Goal: Task Accomplishment & Management: Manage account settings

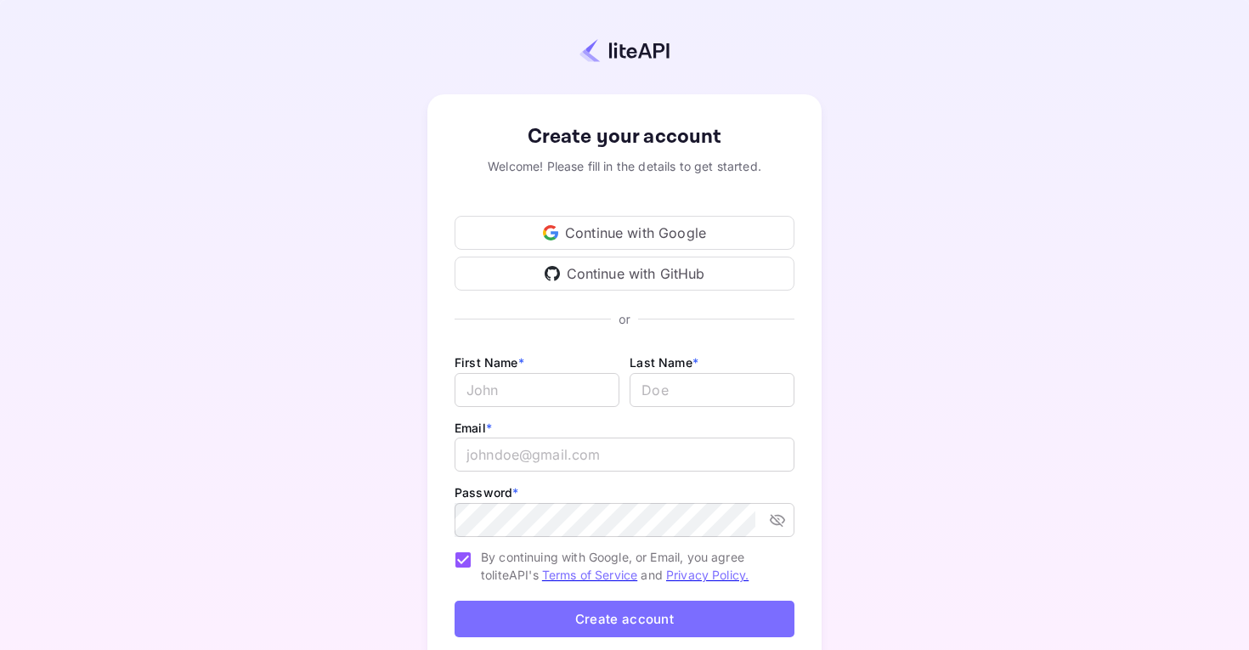
click at [530, 410] on div "First Name * ​ Last Name * ​" at bounding box center [624, 384] width 340 height 65
click at [532, 395] on input "Email *" at bounding box center [536, 390] width 165 height 34
type input "[PERSON_NAME]"
type input "Trueb"
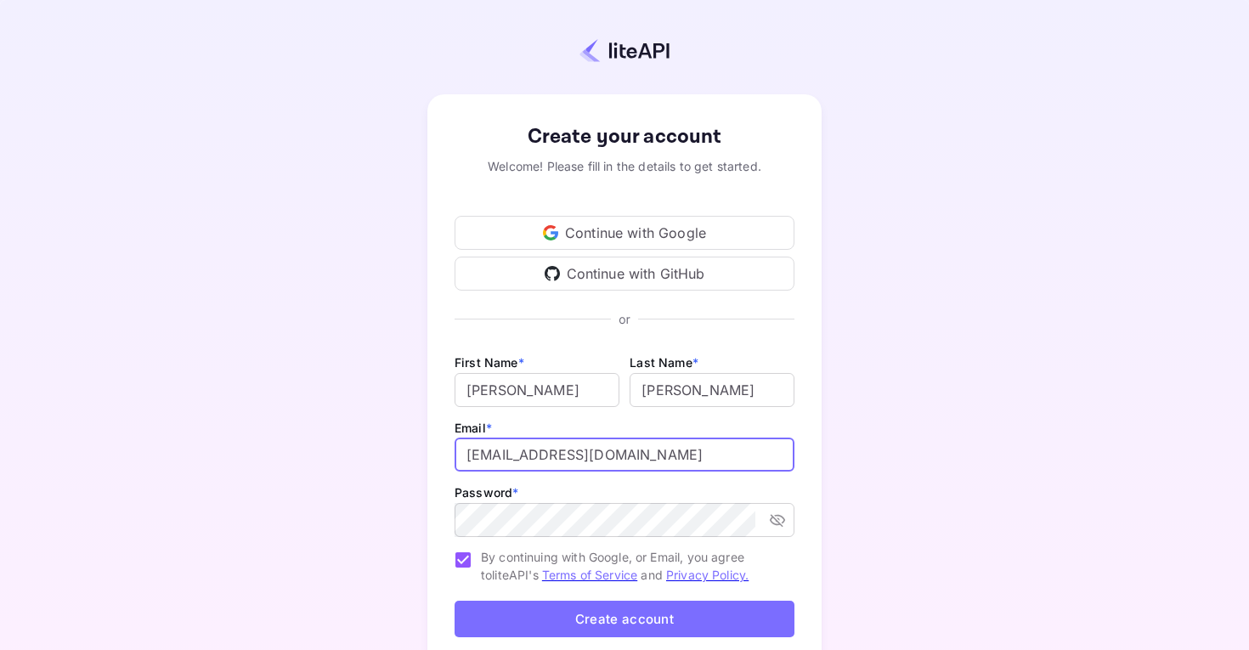
type input "lionelfalco@outlook.com"
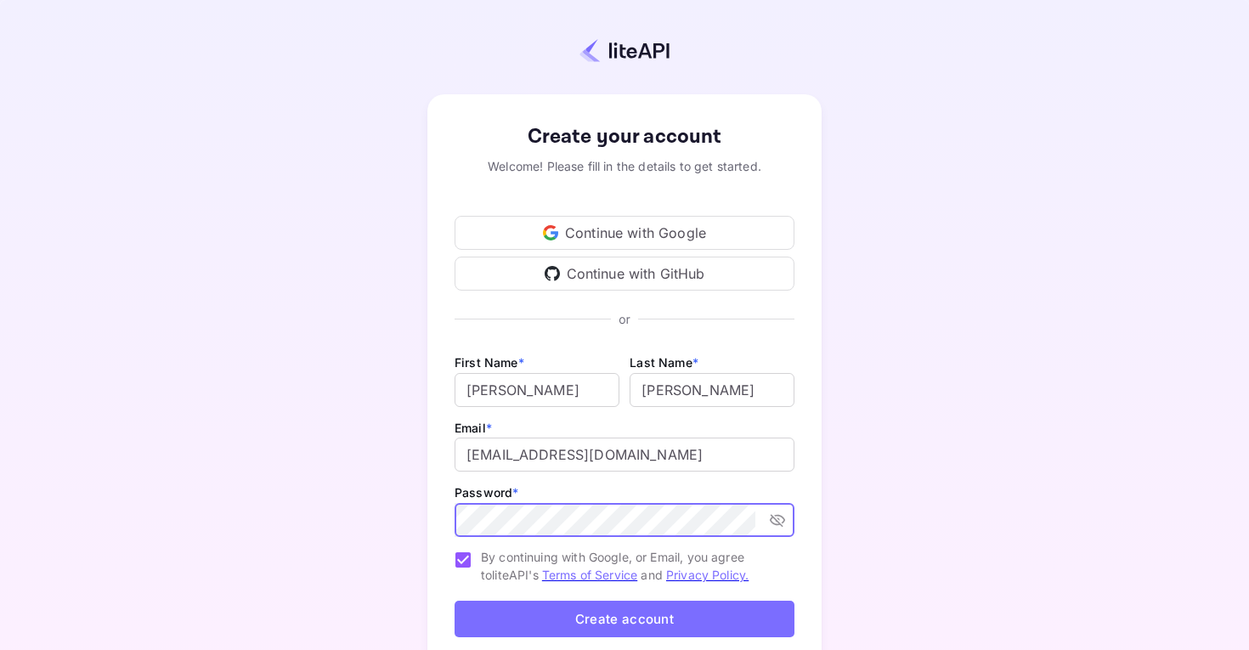
click at [525, 622] on button "Create account" at bounding box center [624, 619] width 340 height 37
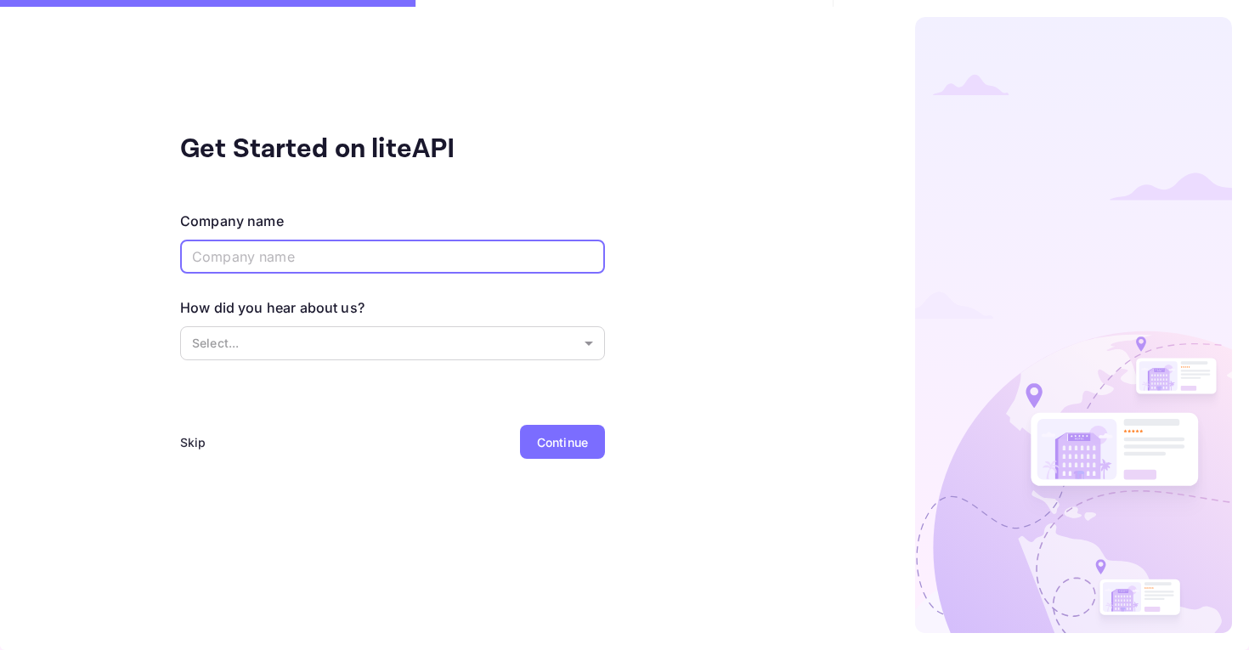
click at [438, 249] on input "text" at bounding box center [392, 257] width 425 height 34
type input "OptiVion Solutions"
click at [359, 331] on body "Get Started on liteAPI Company name OptiVion Solutions ​ How did you hear about…" at bounding box center [624, 325] width 1249 height 650
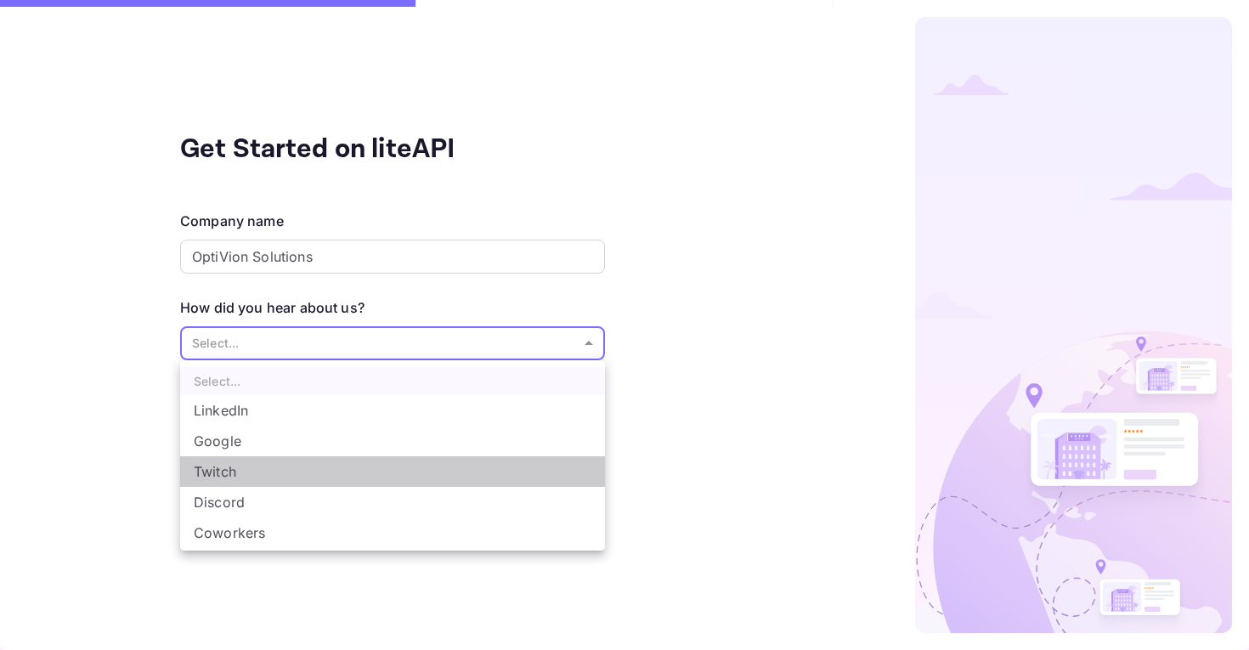
click at [352, 474] on li "Twitch" at bounding box center [392, 471] width 425 height 31
type input "Twitch"
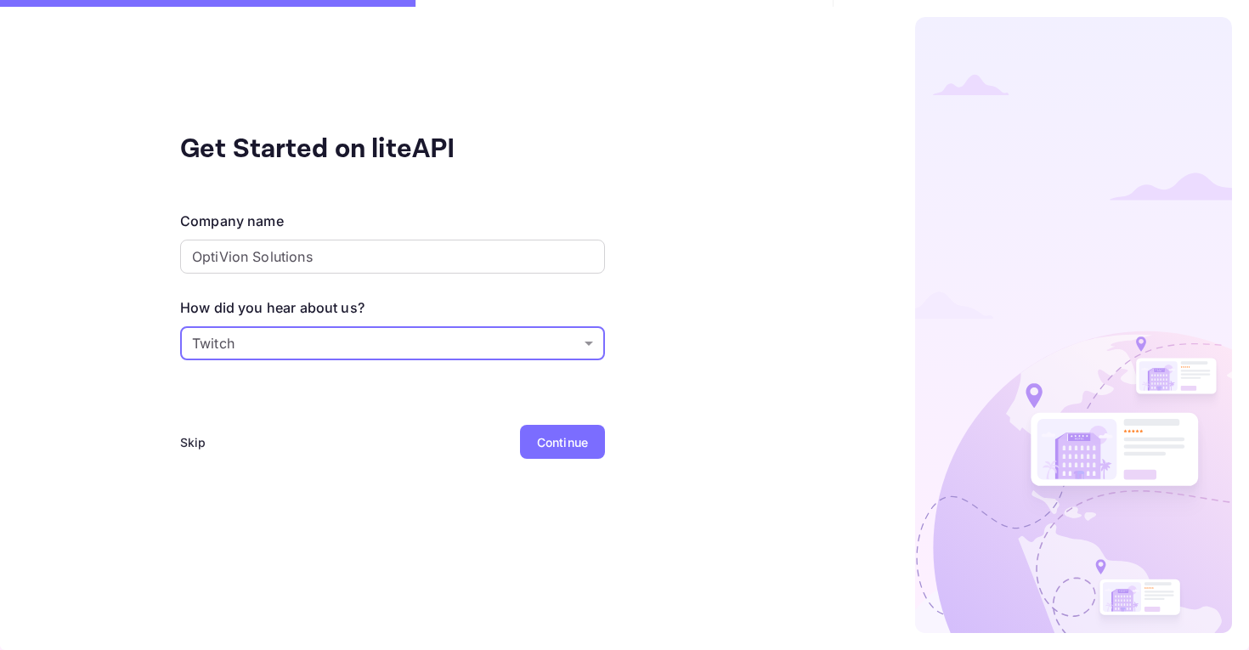
click at [537, 436] on div "Continue" at bounding box center [562, 442] width 51 height 18
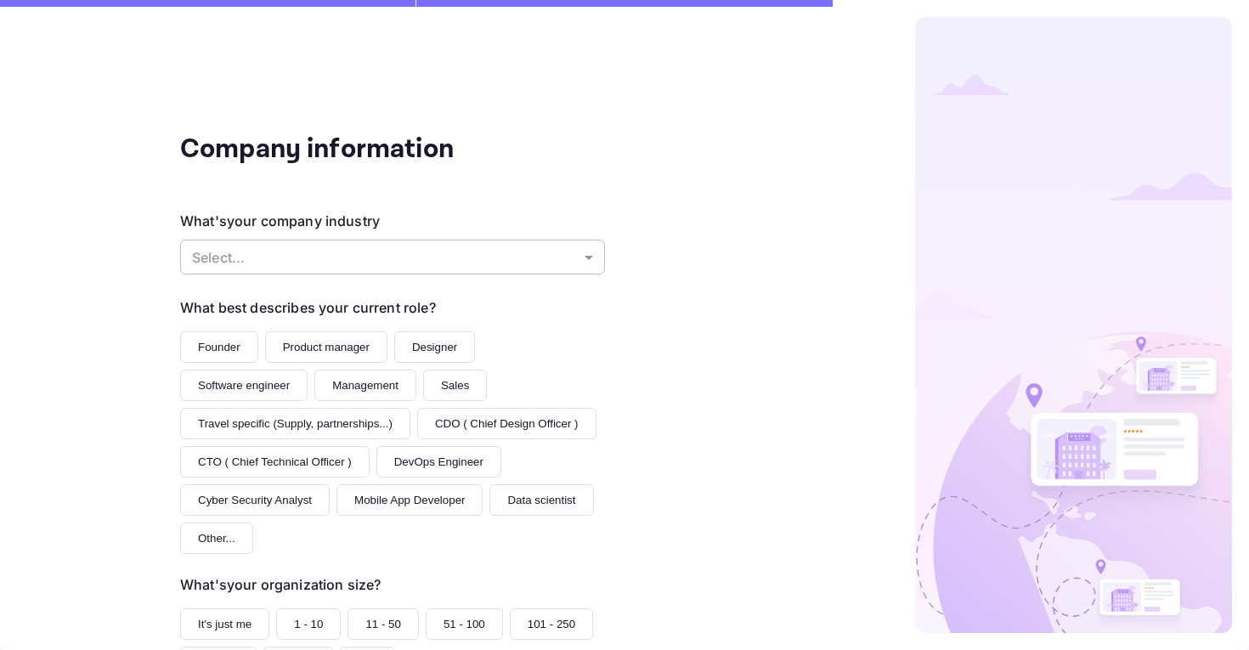
click at [358, 257] on body "Company information What's your company industry Select... ​ What best describe…" at bounding box center [624, 325] width 1249 height 650
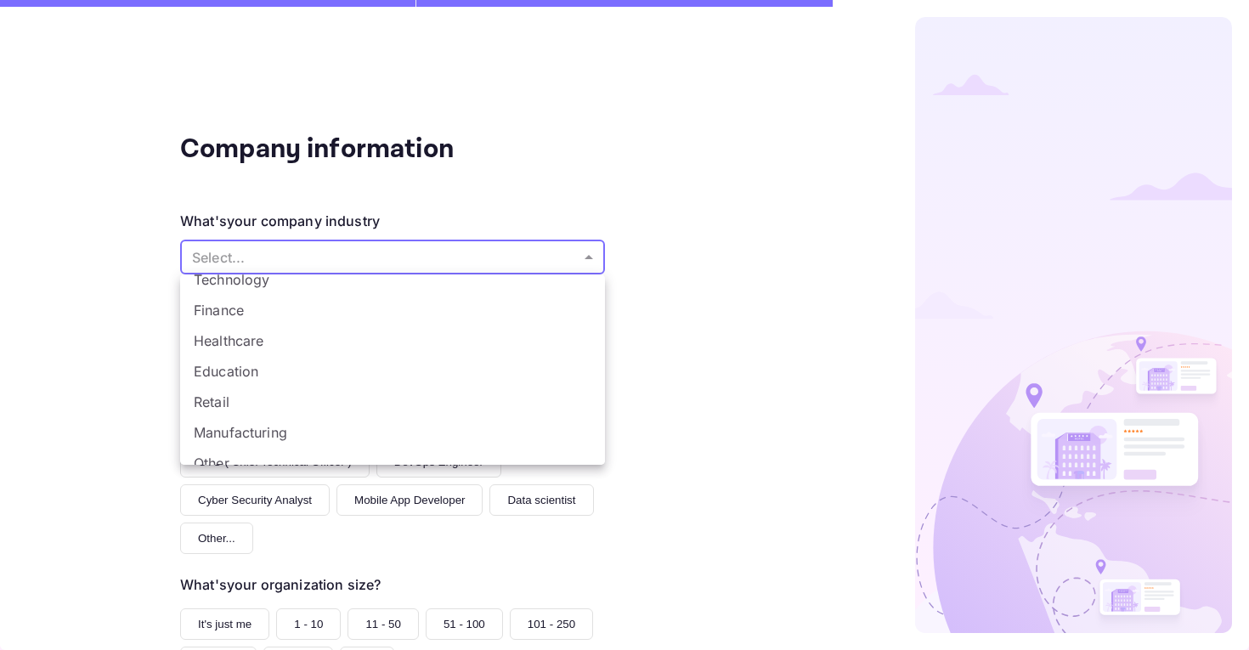
scroll to position [107, 0]
click at [263, 245] on div at bounding box center [624, 325] width 1249 height 650
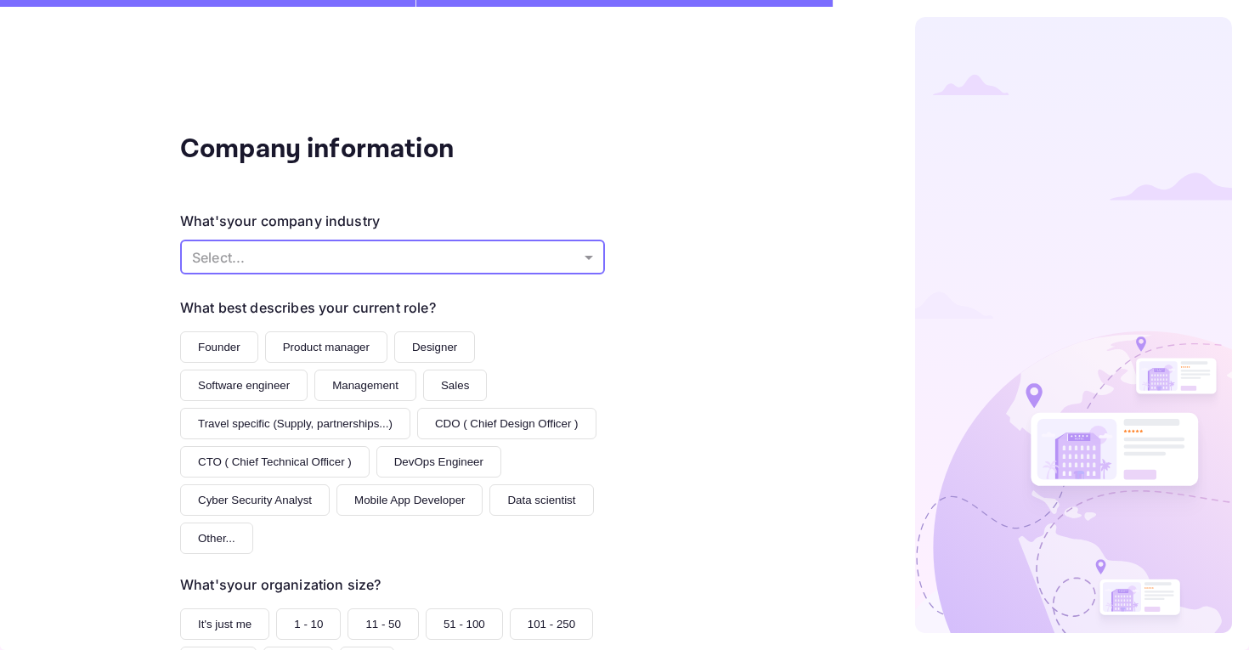
click at [263, 245] on body "Company information What's your company industry Select... ​ What best describe…" at bounding box center [624, 325] width 1249 height 650
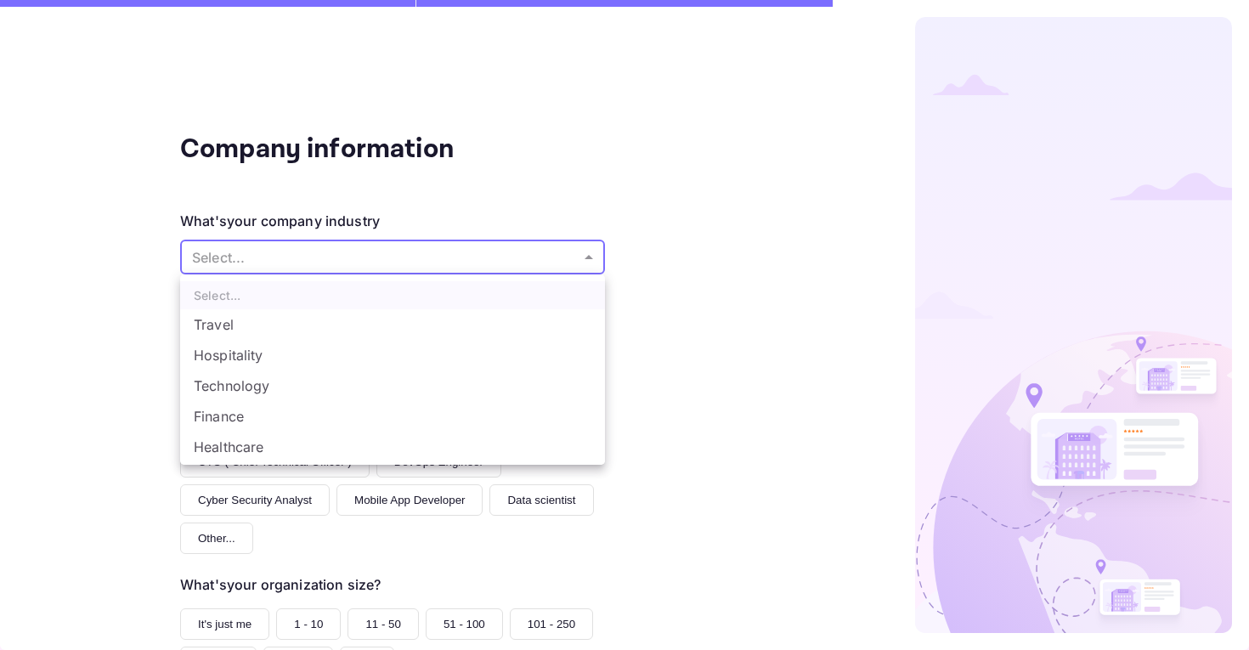
click at [270, 296] on ul "Select... Travel Hospitality Technology Finance Healthcare Education Retail Man…" at bounding box center [392, 429] width 425 height 310
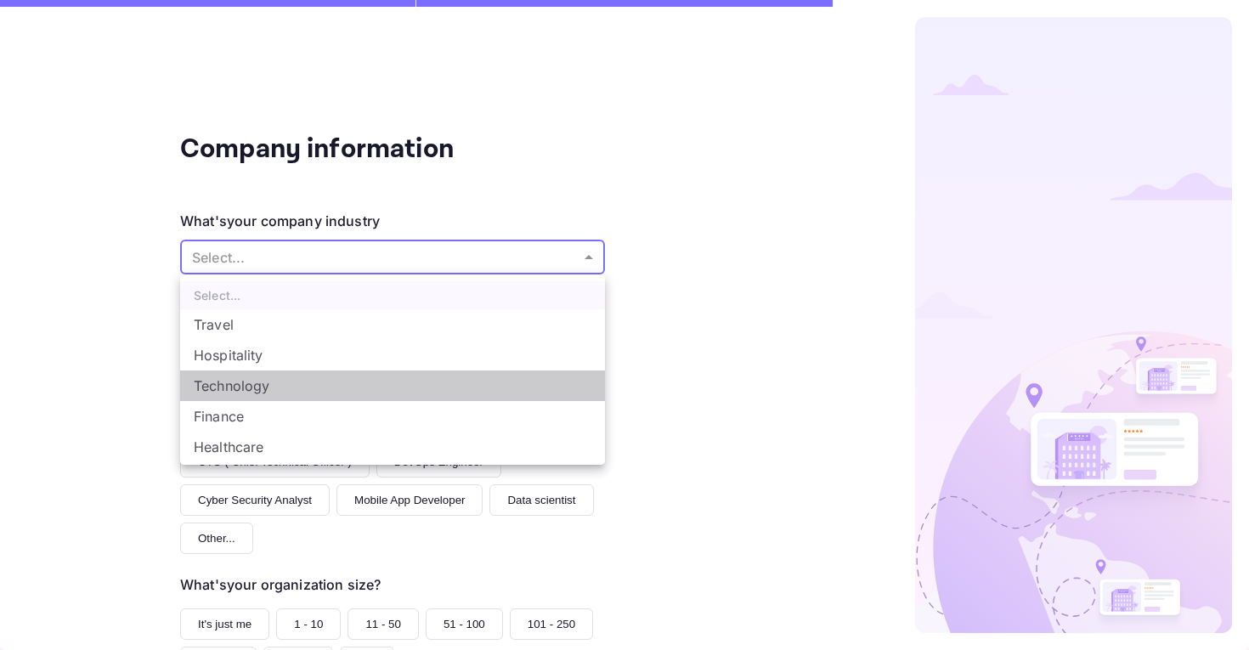
click at [268, 388] on li "Technology" at bounding box center [392, 385] width 425 height 31
type input "Technology"
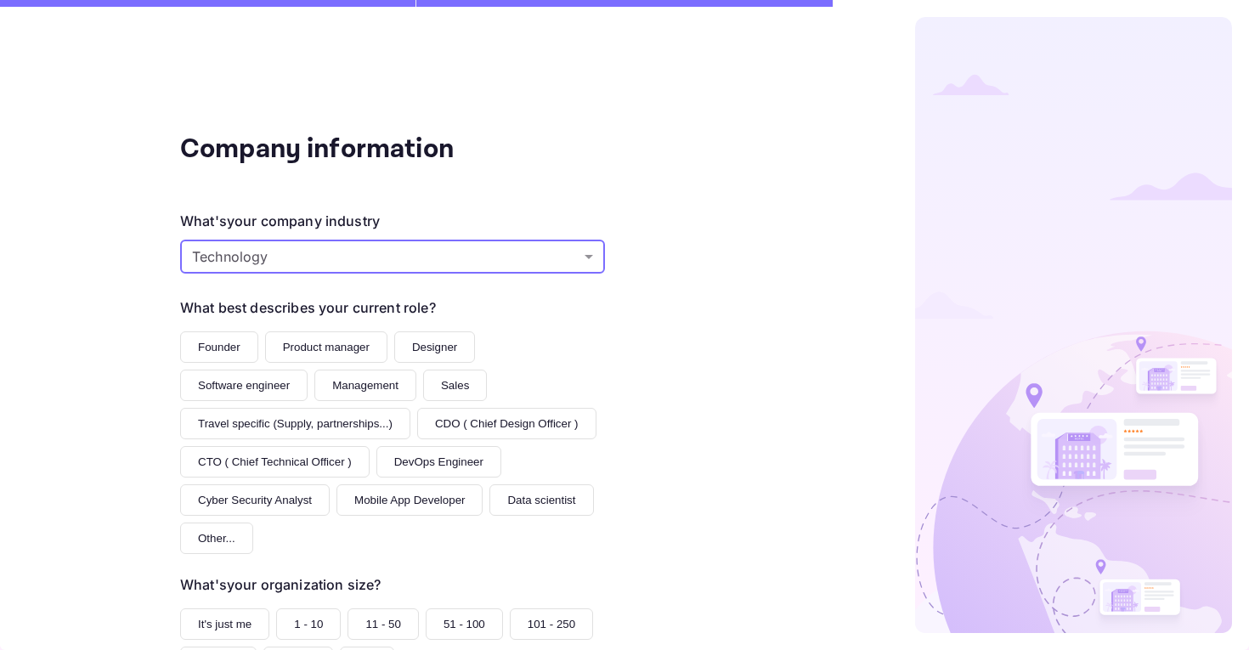
click at [242, 333] on button "Founder" at bounding box center [219, 346] width 78 height 31
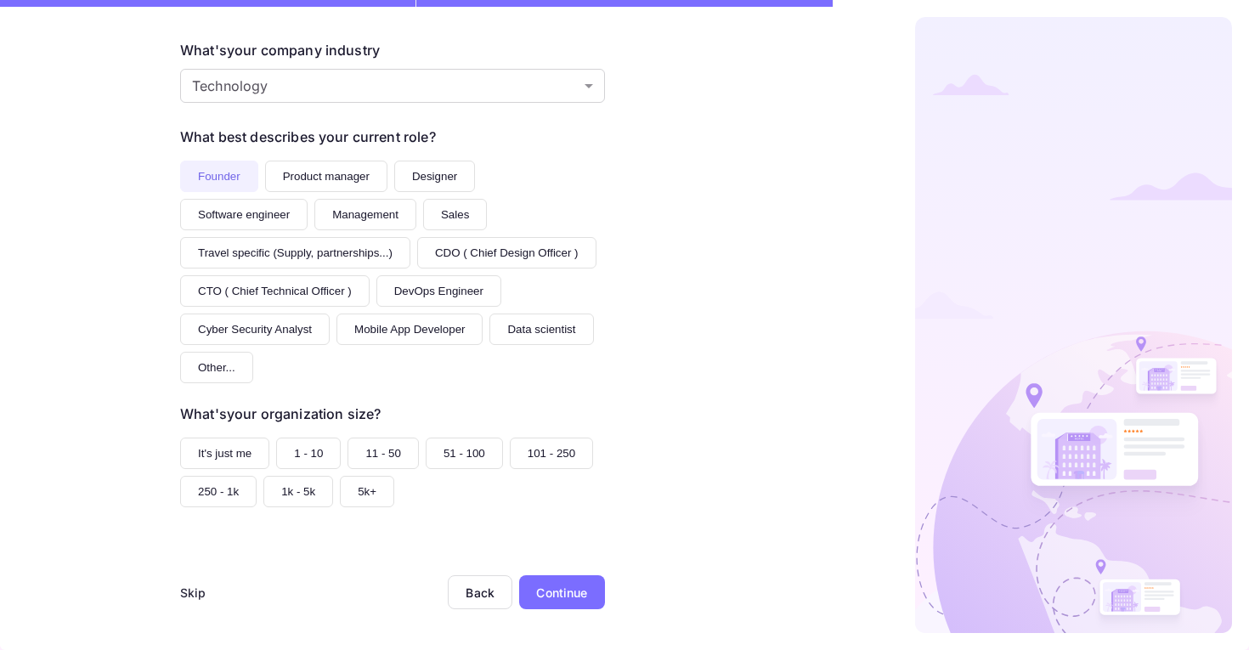
scroll to position [174, 0]
click at [189, 595] on div "Skip" at bounding box center [193, 593] width 26 height 18
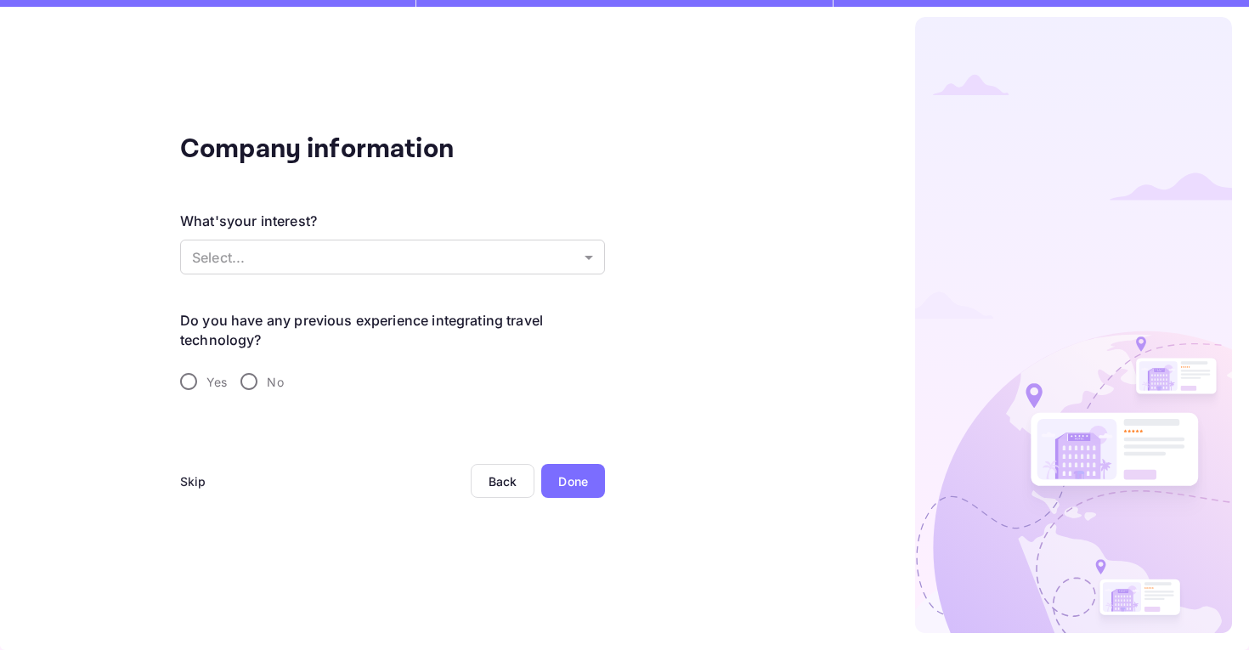
click at [194, 483] on div "Skip" at bounding box center [193, 481] width 26 height 18
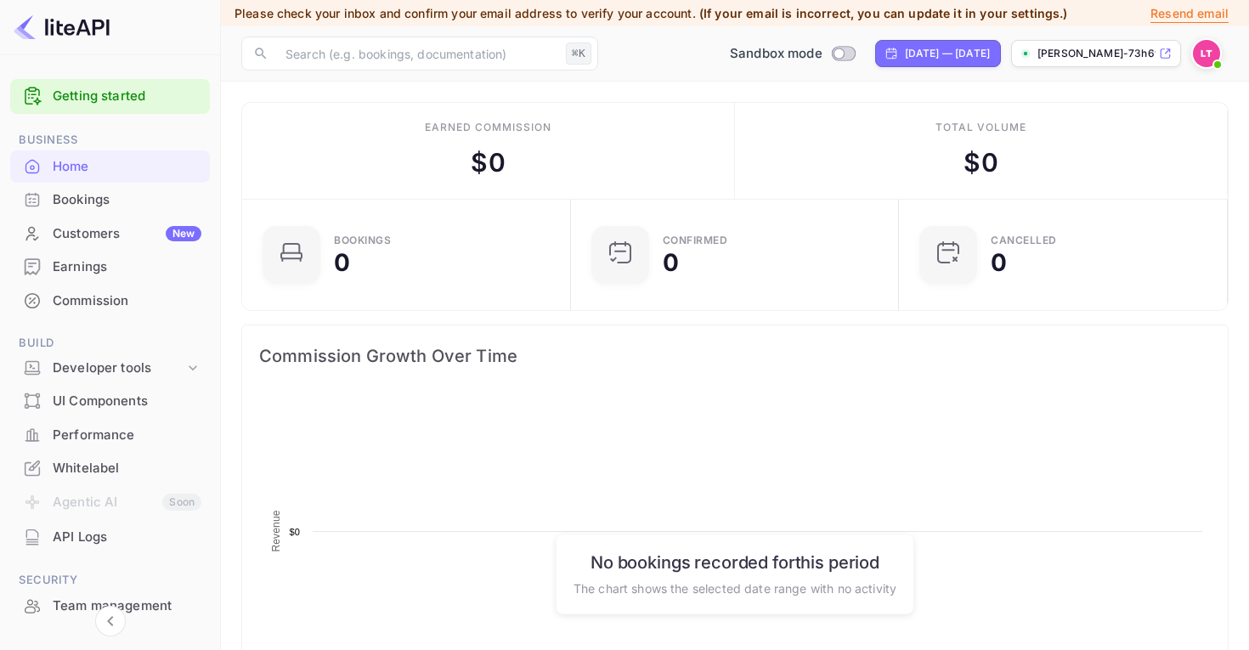
scroll to position [276, 319]
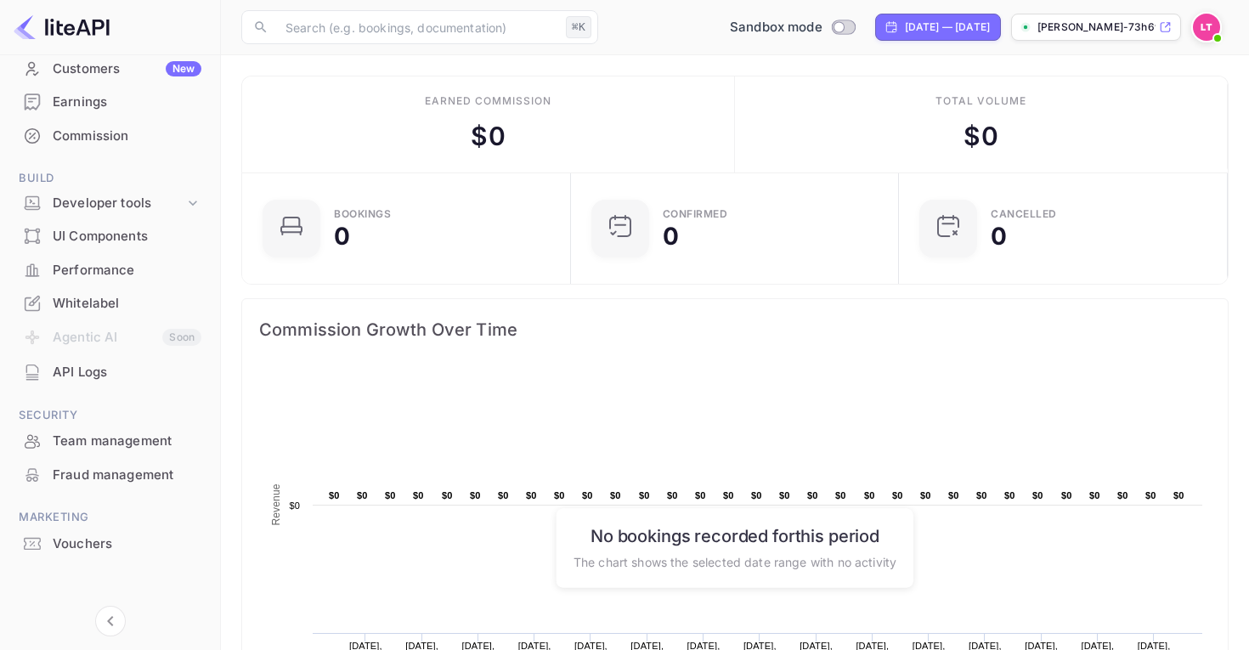
scroll to position [169, 0]
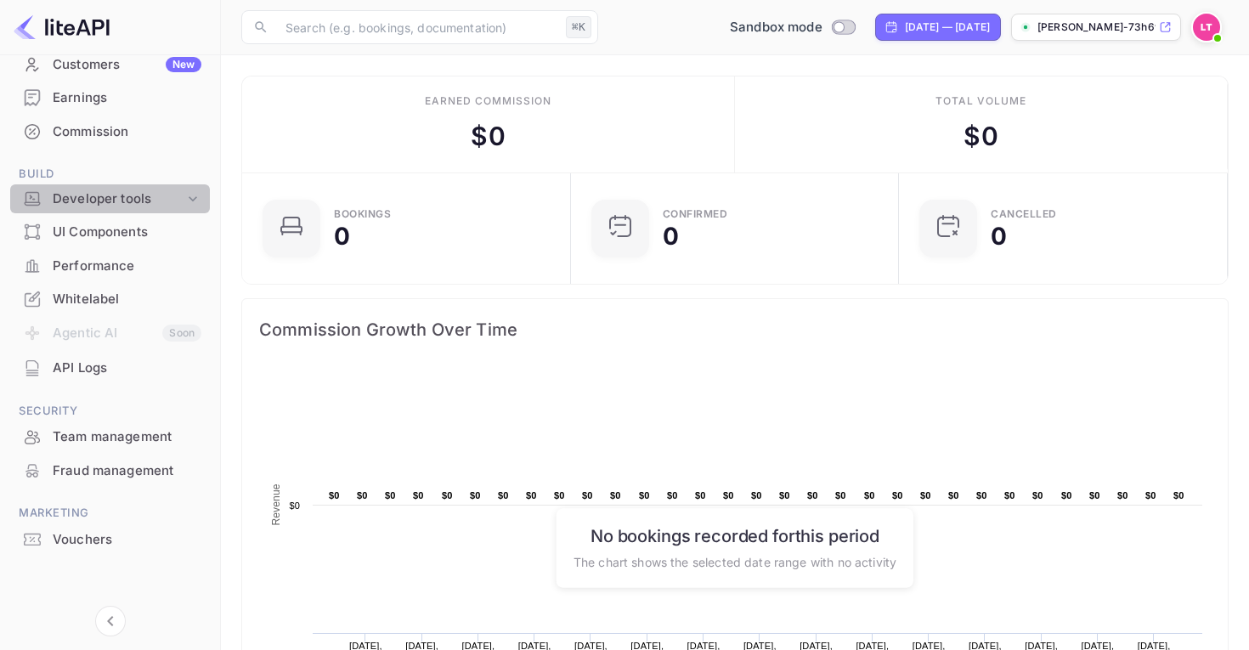
click at [189, 200] on icon at bounding box center [193, 198] width 8 height 5
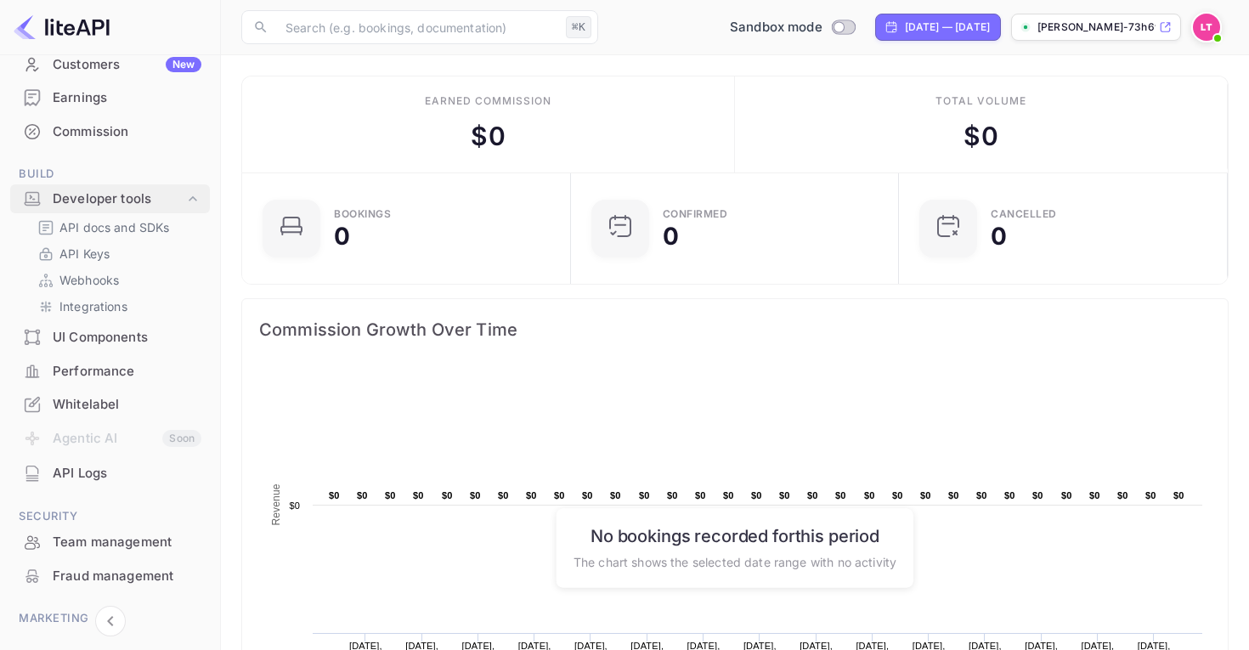
click at [189, 198] on icon at bounding box center [193, 197] width 8 height 5
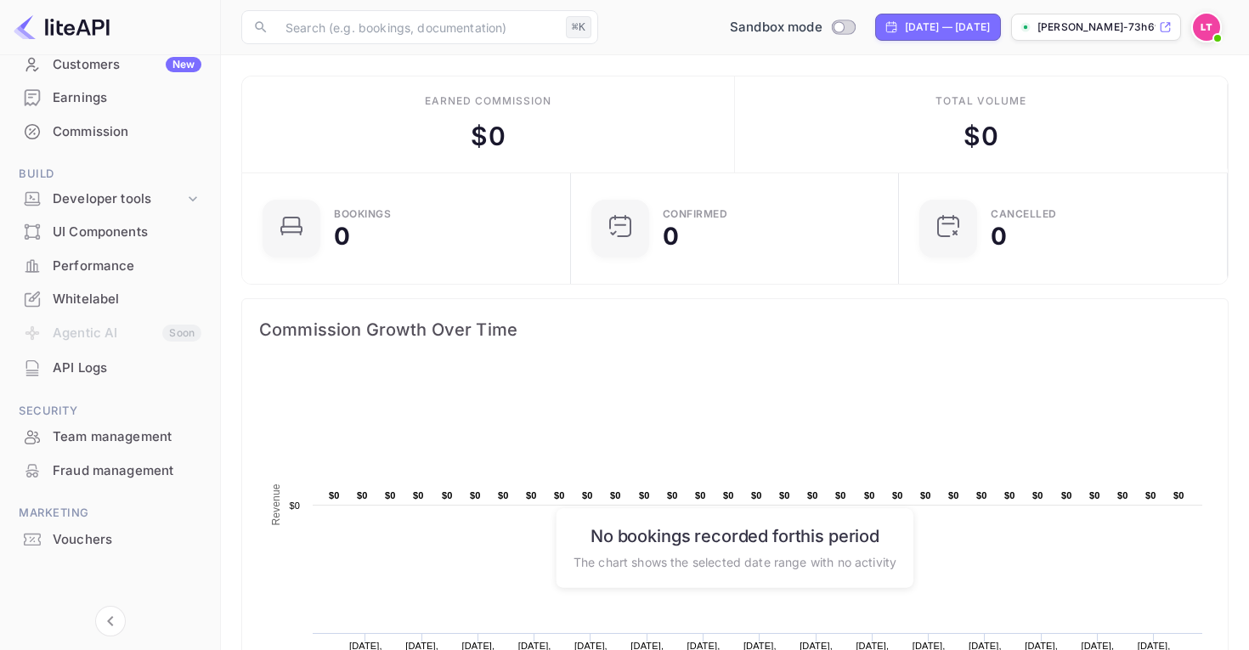
click at [127, 296] on div "Whitelabel" at bounding box center [127, 300] width 149 height 20
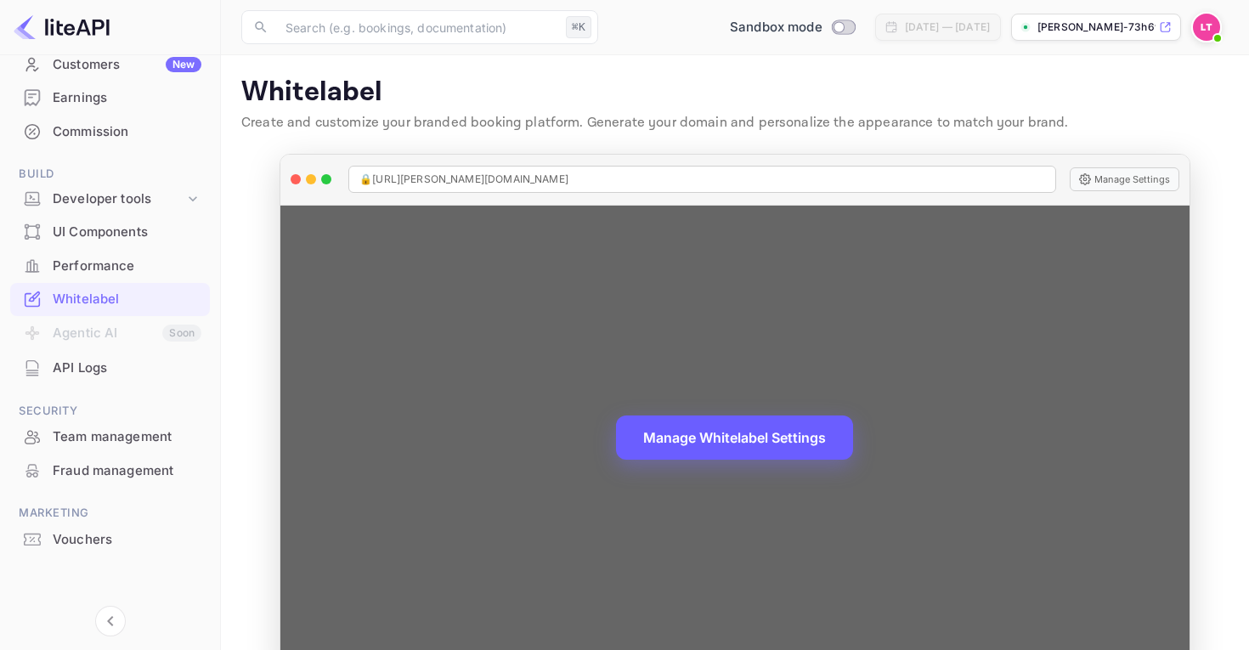
scroll to position [43, 0]
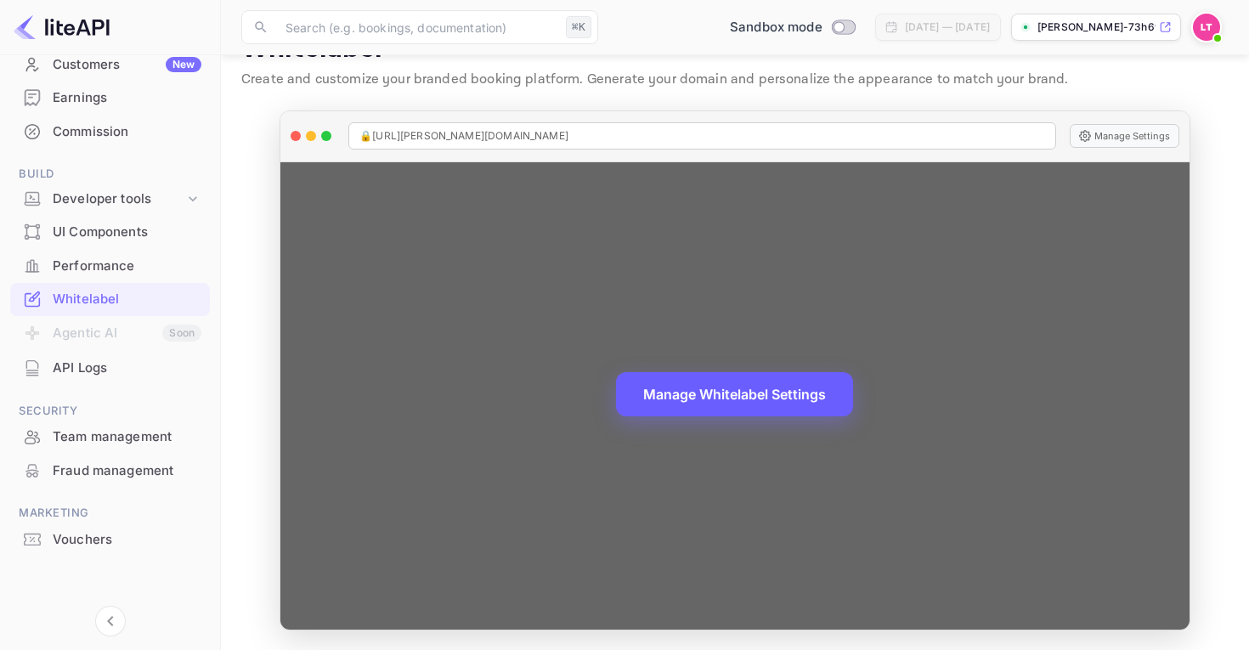
click at [745, 390] on button "Manage Whitelabel Settings" at bounding box center [734, 394] width 237 height 44
